Goal: Contribute content: Add original content to the website for others to see

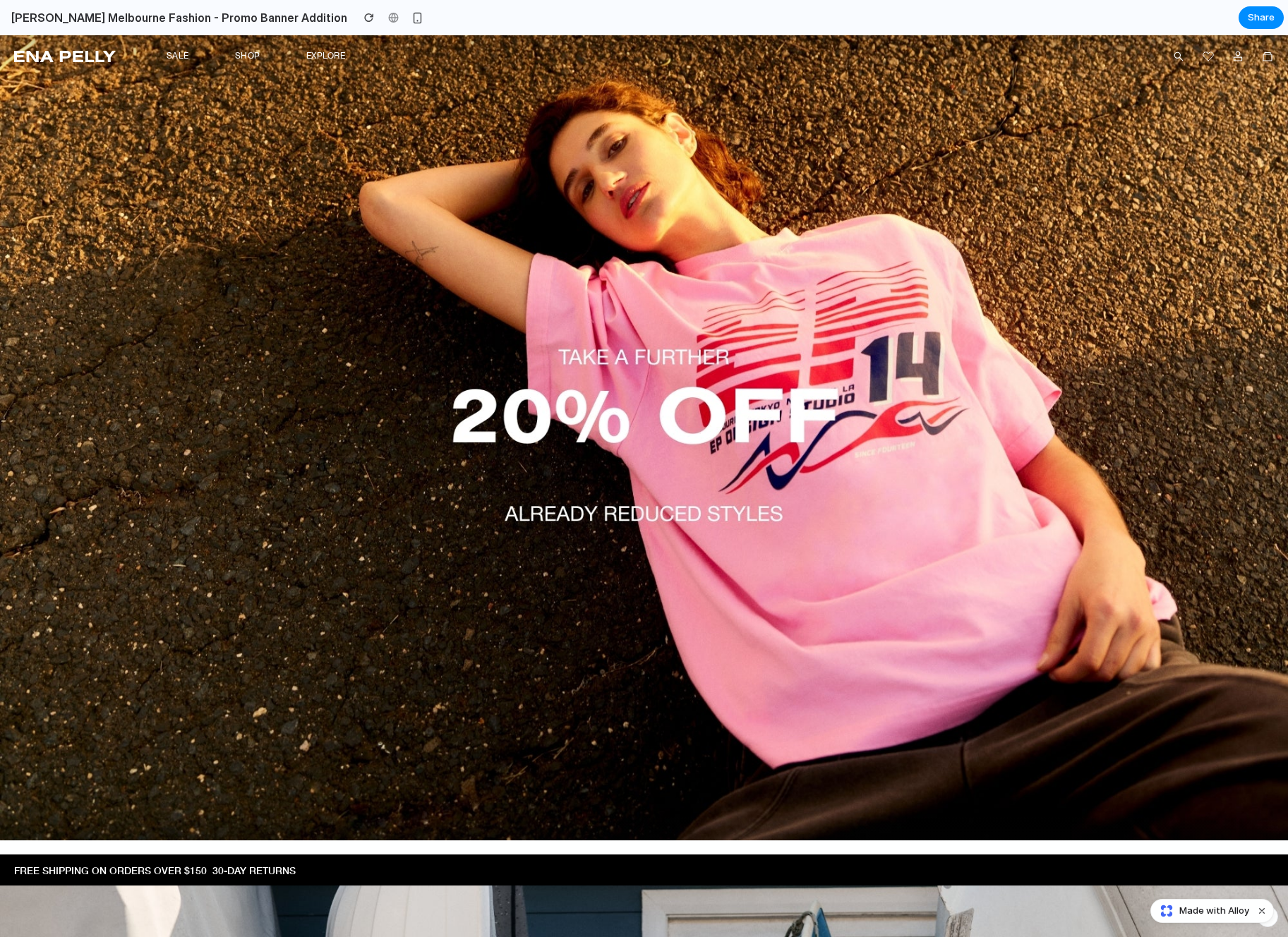
scroll to position [319, 0]
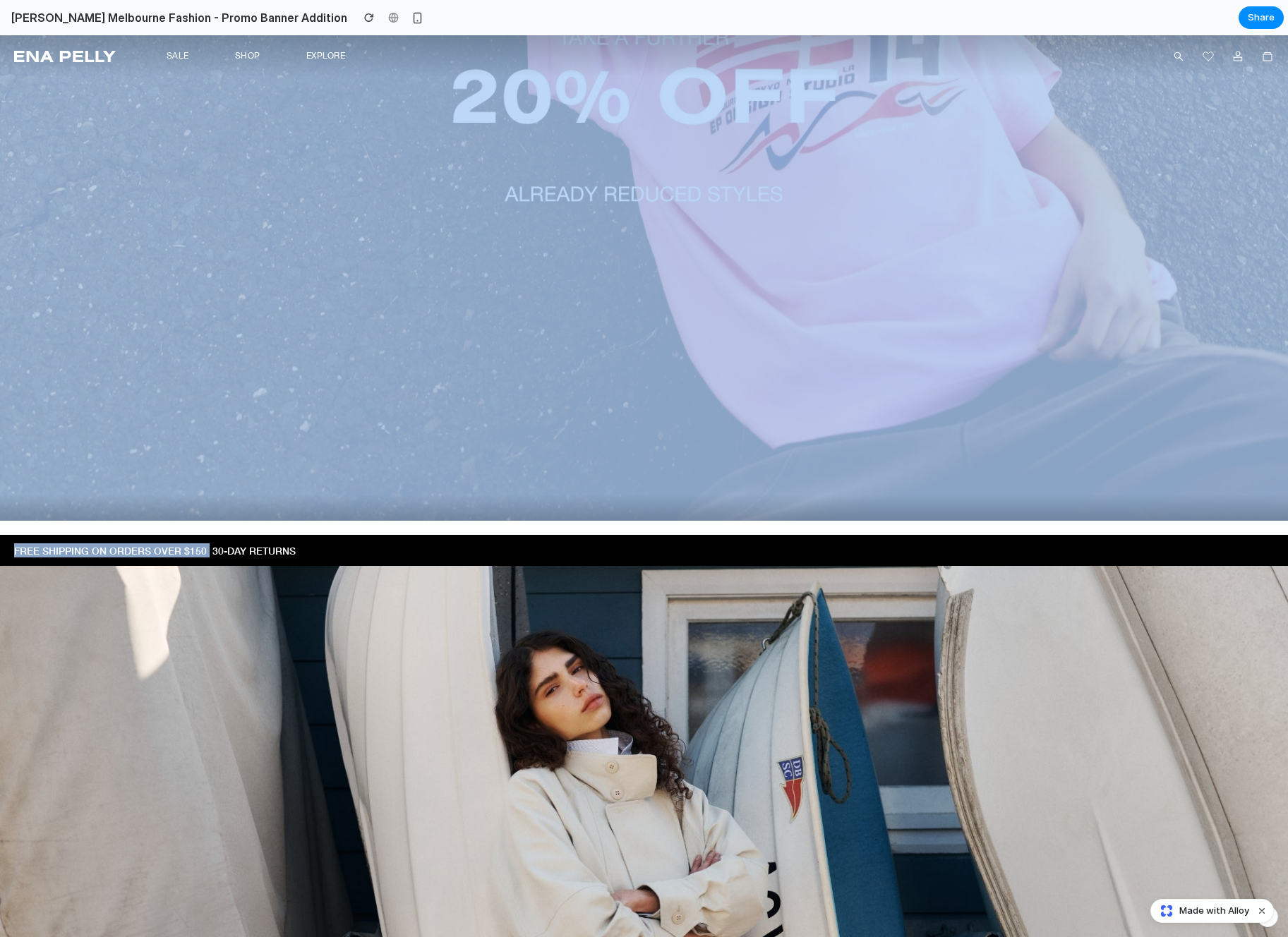
drag, startPoint x: 235, startPoint y: 533, endPoint x: 223, endPoint y: 527, distance: 13.4
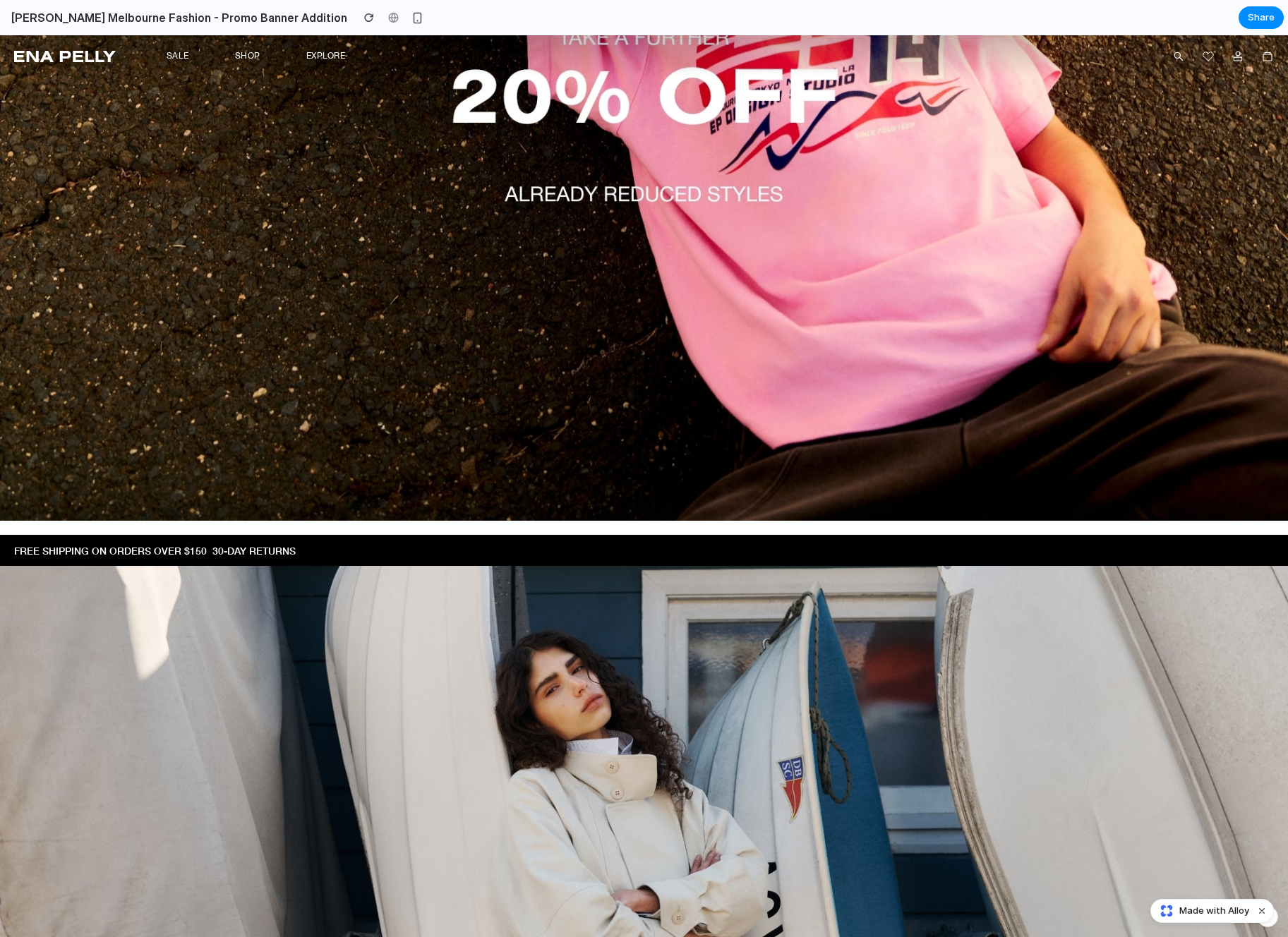
click at [343, 526] on div at bounding box center [644, 125] width 1288 height 819
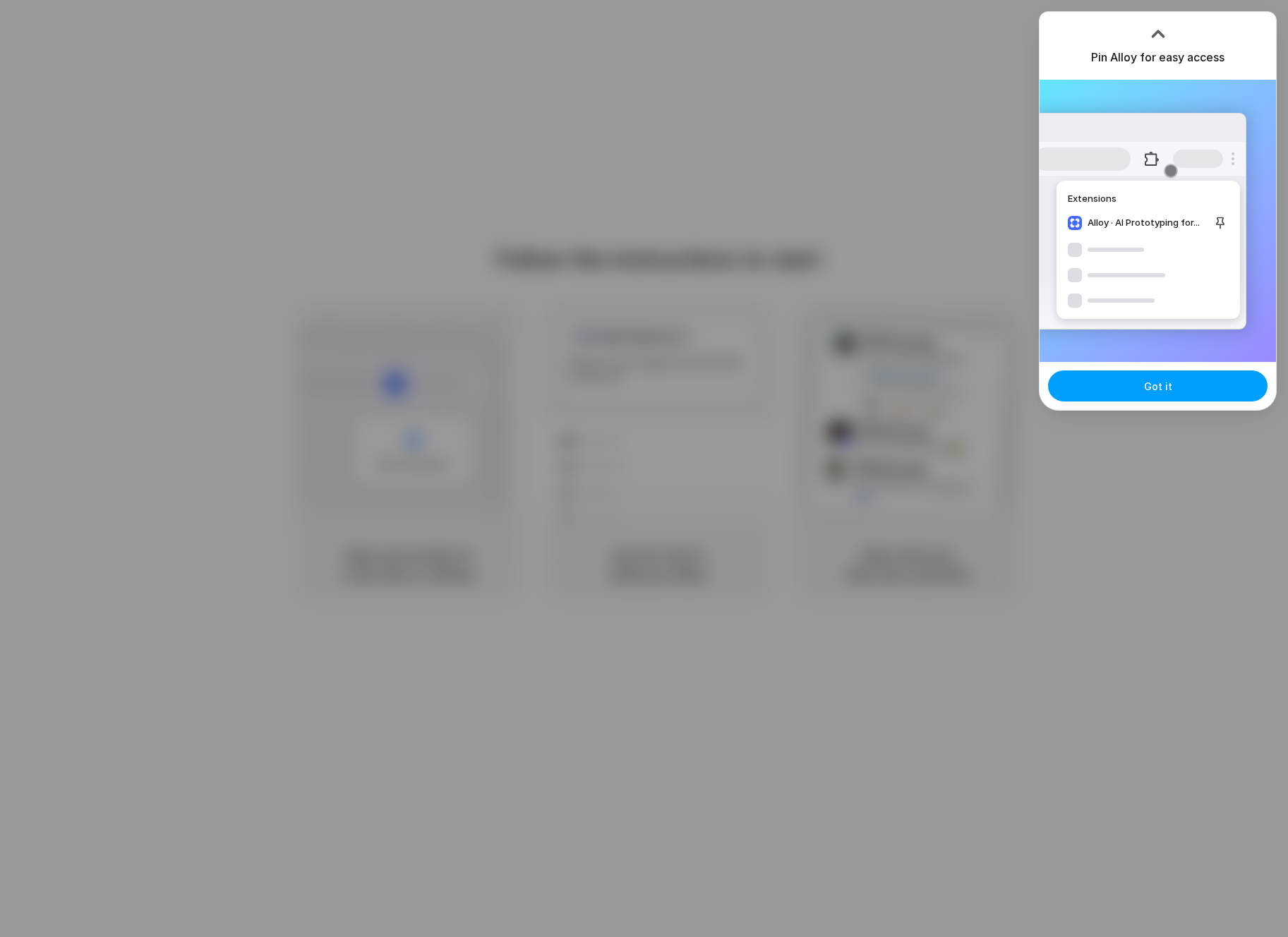
click at [1126, 390] on button "Got it" at bounding box center [1158, 385] width 220 height 31
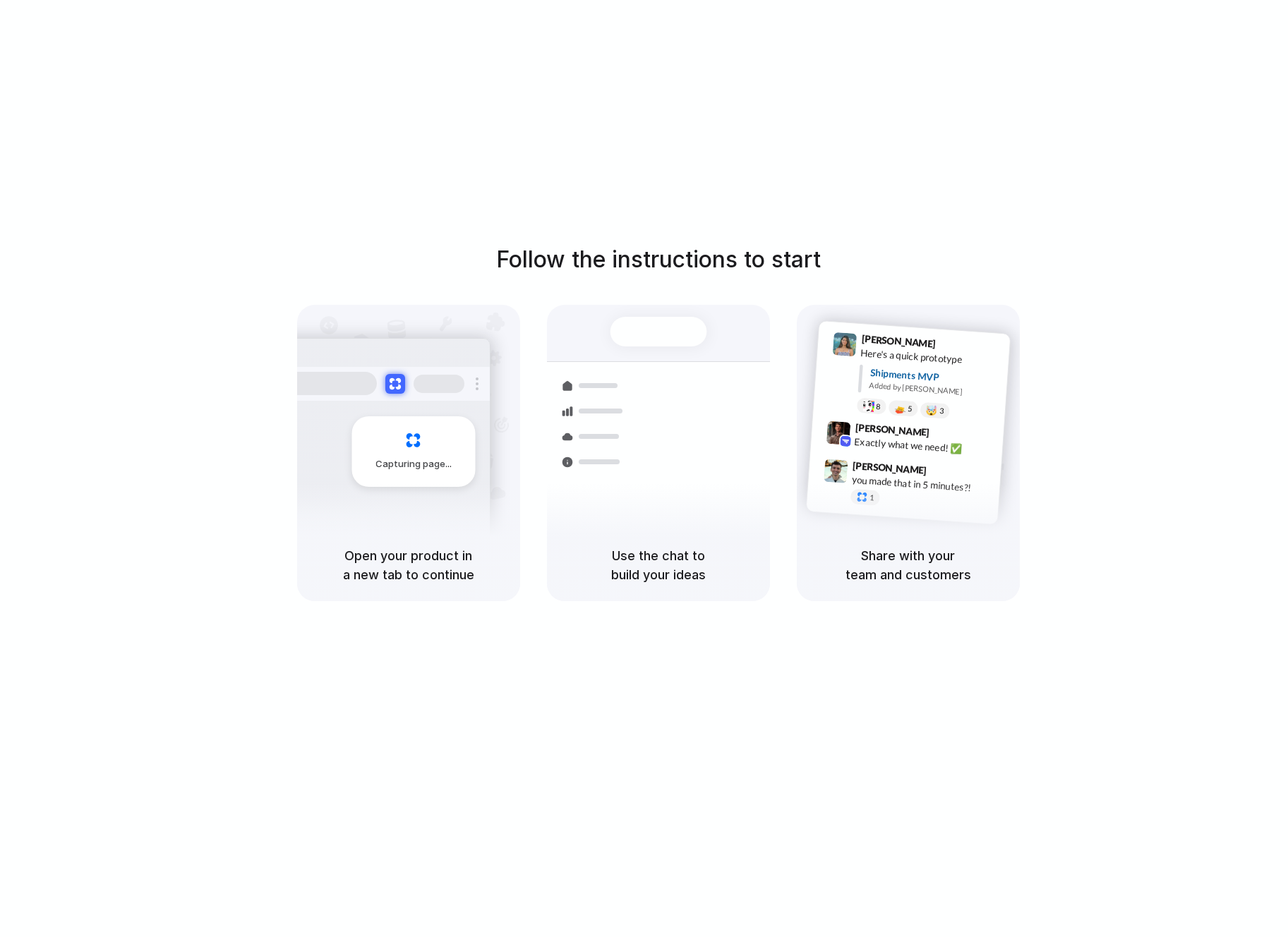
click at [1115, 382] on div "Follow the instructions to start Capturing page Open your product in a new tab …" at bounding box center [658, 422] width 1288 height 359
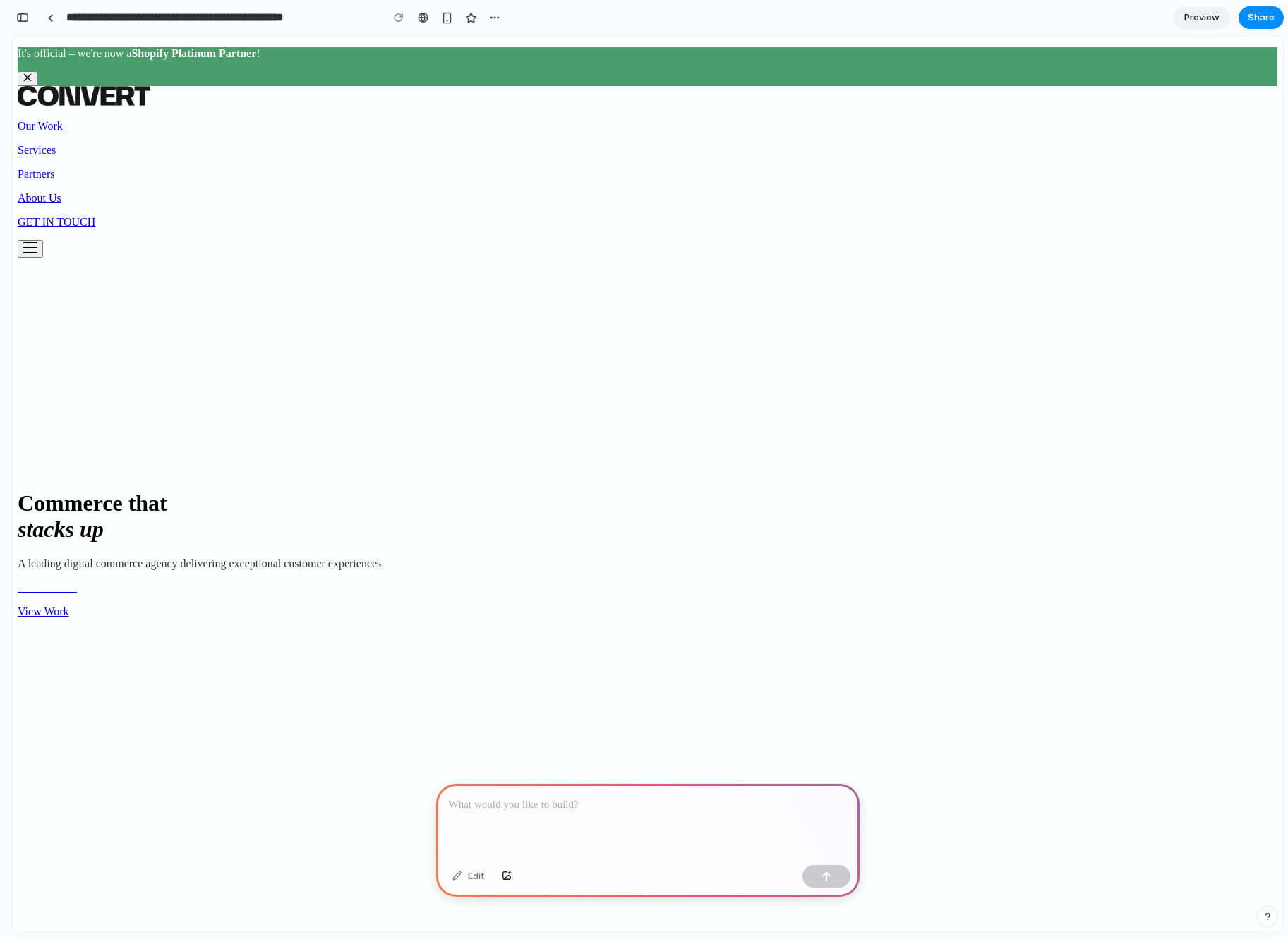
click at [595, 797] on p at bounding box center [648, 805] width 399 height 17
click at [621, 798] on p at bounding box center [645, 805] width 393 height 17
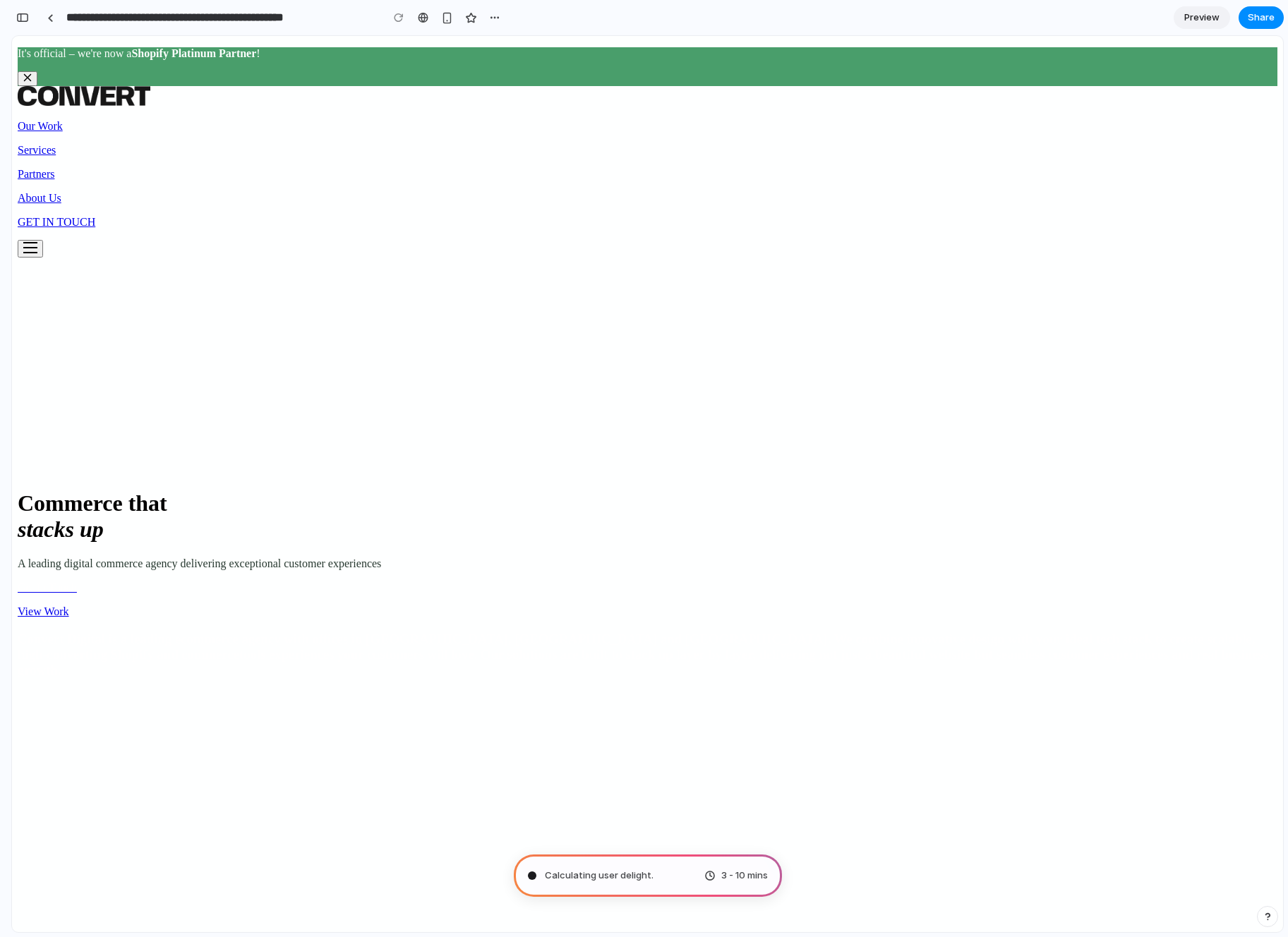
type input "**********"
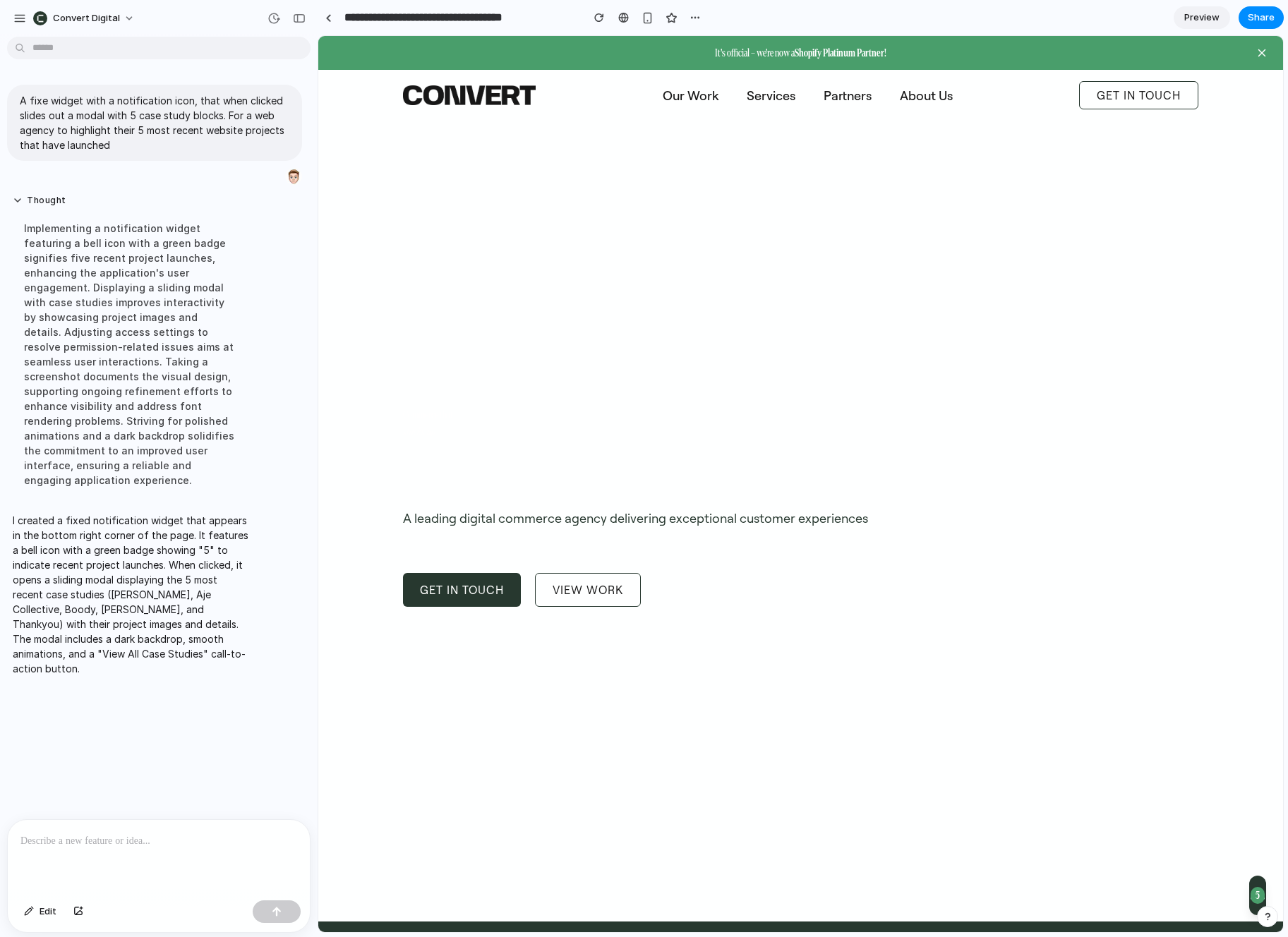
click at [1251, 890] on div "5" at bounding box center [1258, 896] width 14 height 17
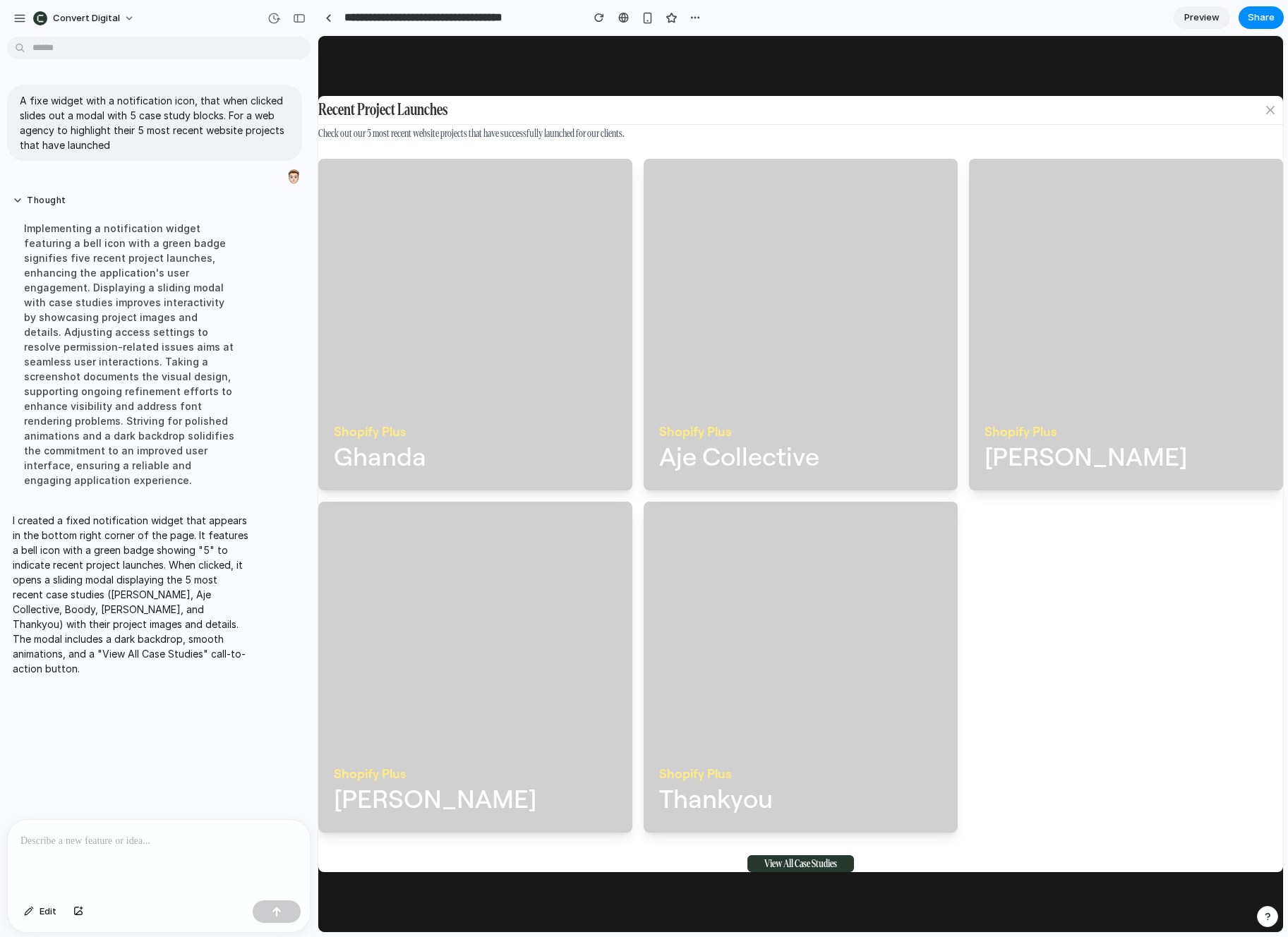
click at [1264, 115] on icon at bounding box center [1270, 110] width 14 height 17
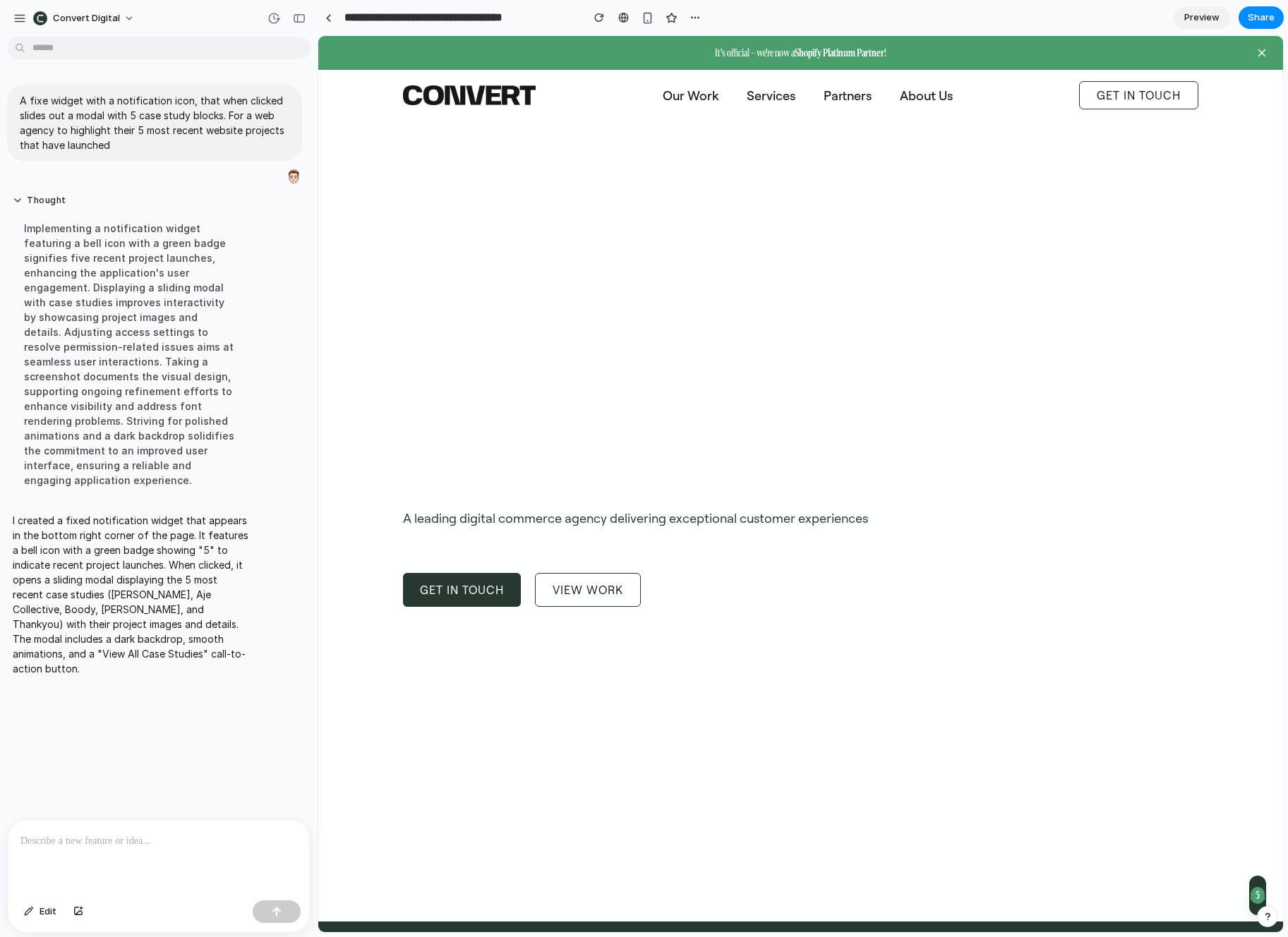
click at [1249, 880] on div "5" at bounding box center [1258, 896] width 17 height 40
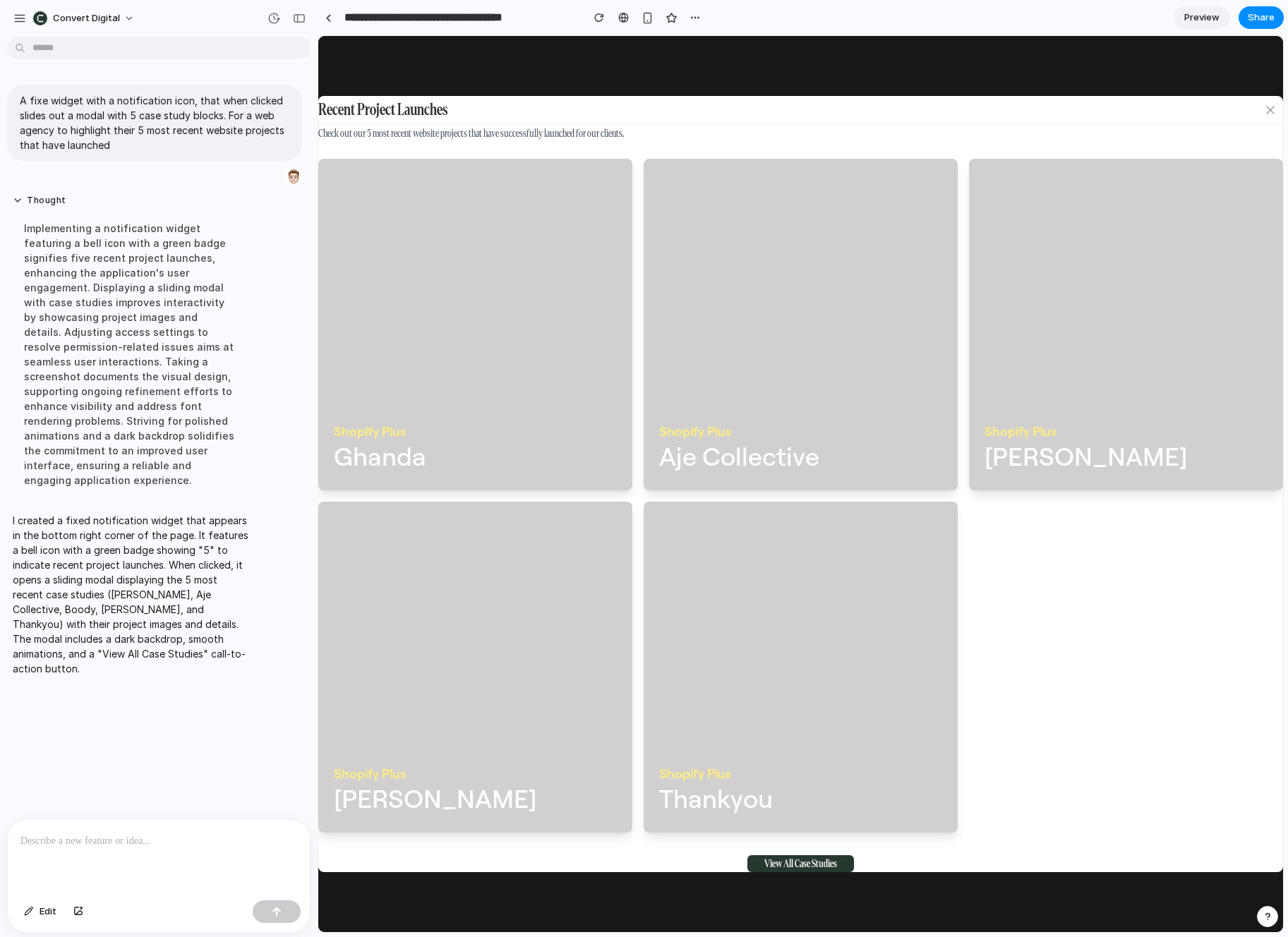
click at [1264, 107] on icon at bounding box center [1270, 110] width 14 height 17
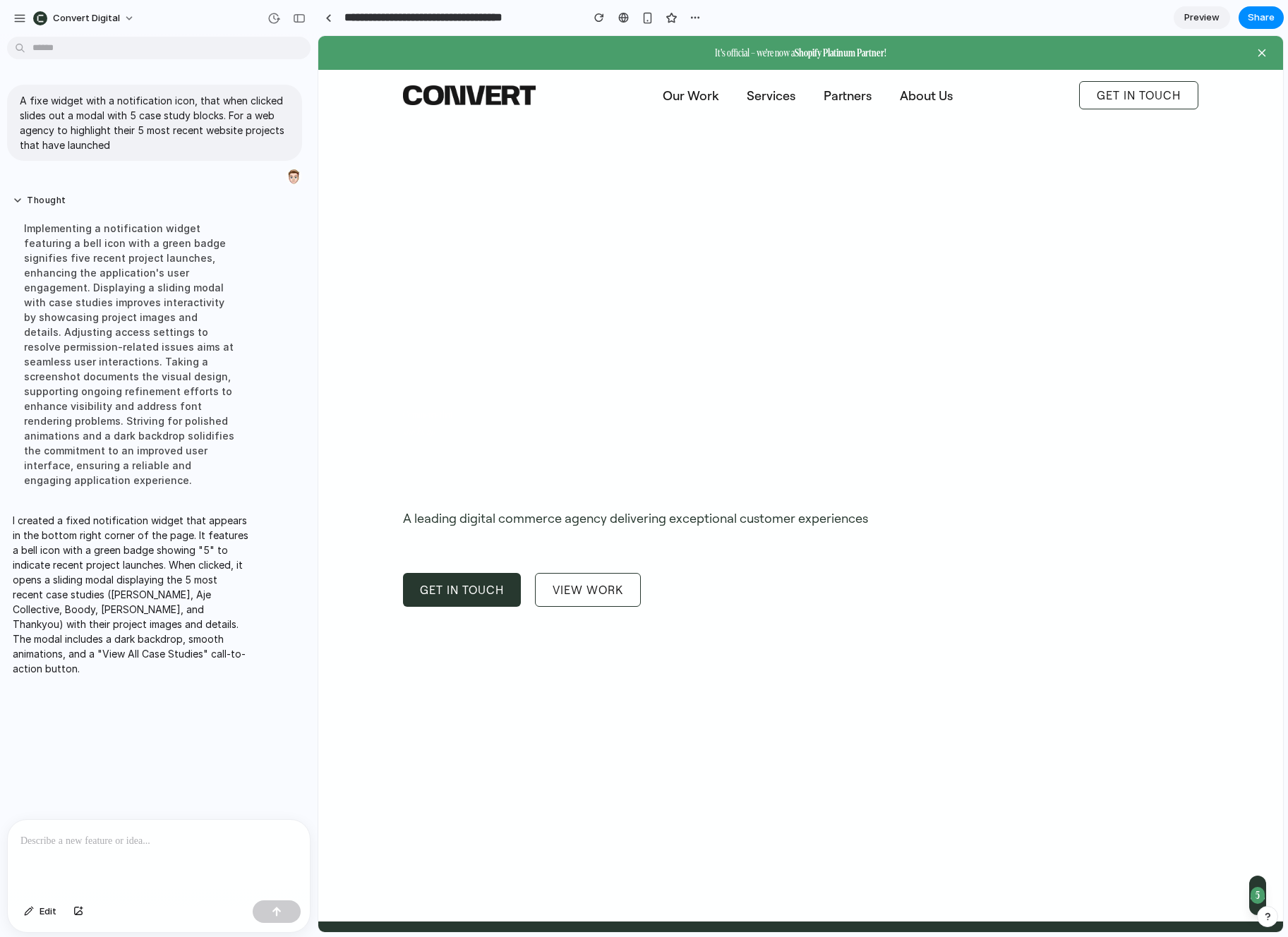
click at [182, 852] on div at bounding box center [158, 857] width 302 height 74
click at [179, 848] on div at bounding box center [158, 857] width 302 height 74
click at [1251, 897] on div "5" at bounding box center [1258, 896] width 14 height 17
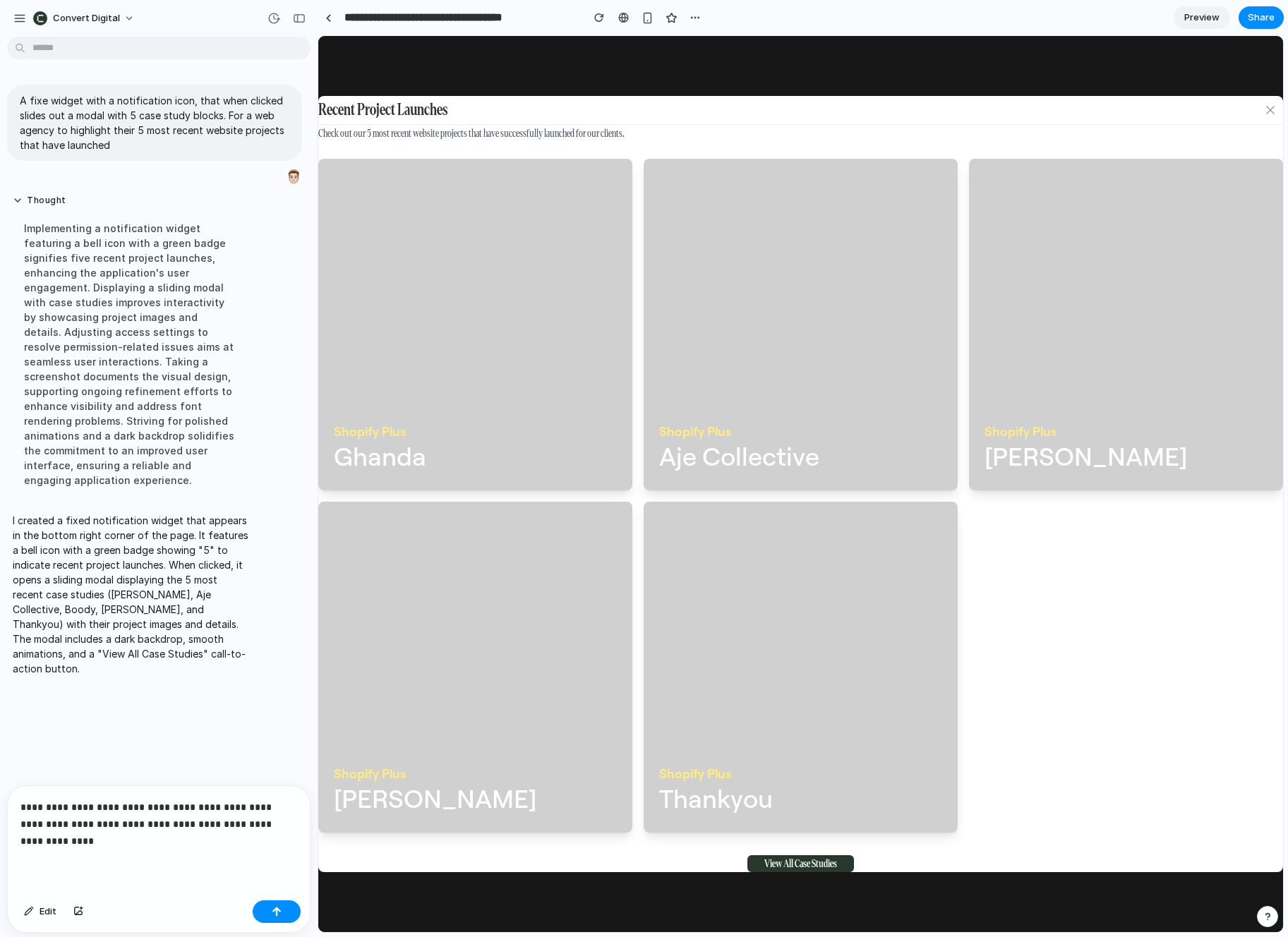
click at [501, 316] on div "Shopify Plus Ghanda" at bounding box center [475, 322] width 314 height 326
click at [1265, 110] on icon at bounding box center [1270, 110] width 14 height 17
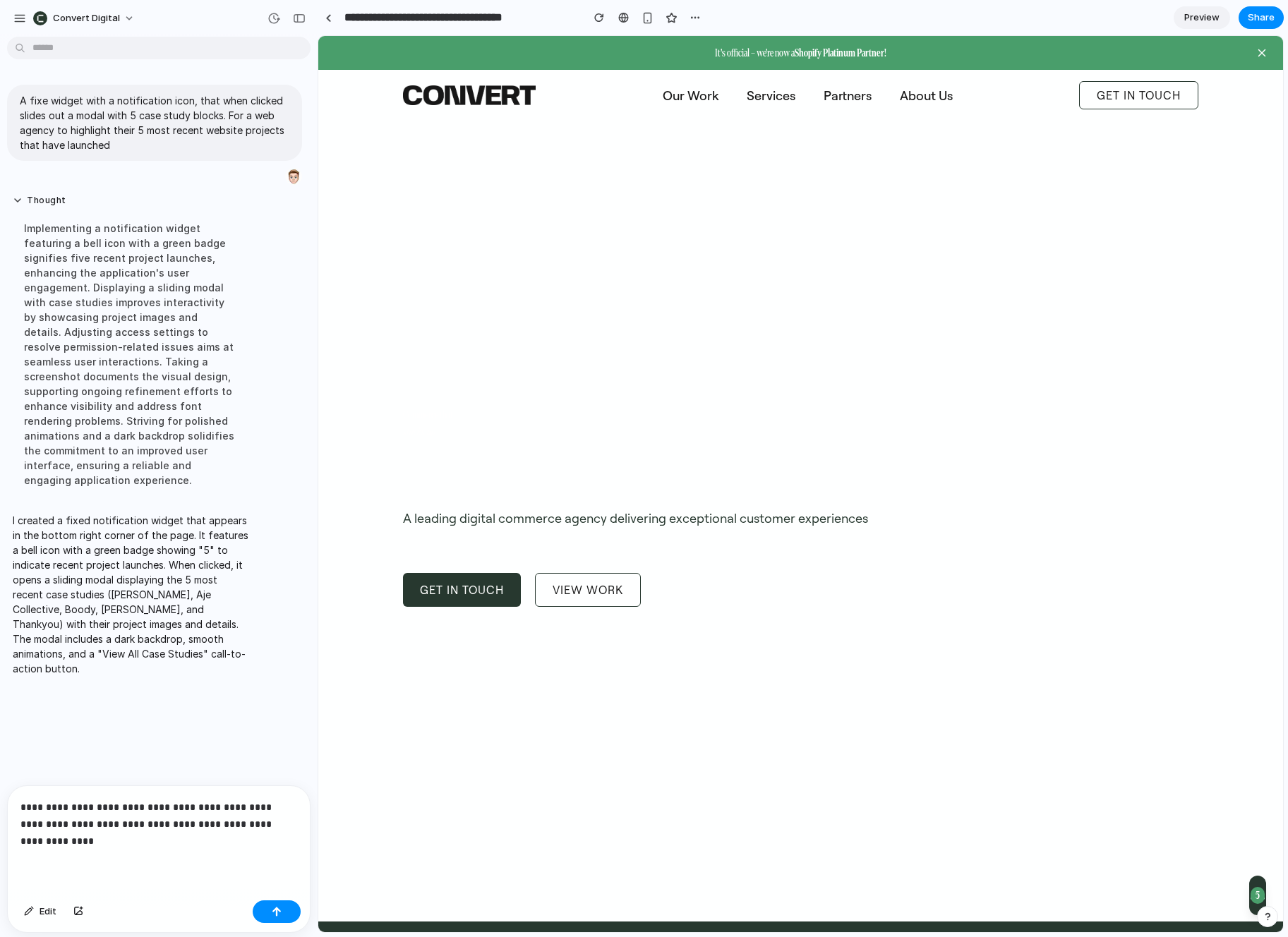
click at [1121, 175] on div "Commerce that stacks up A leading digital commerce agency delivering exceptiona…" at bounding box center [801, 495] width 965 height 851
